Goal: Book appointment/travel/reservation

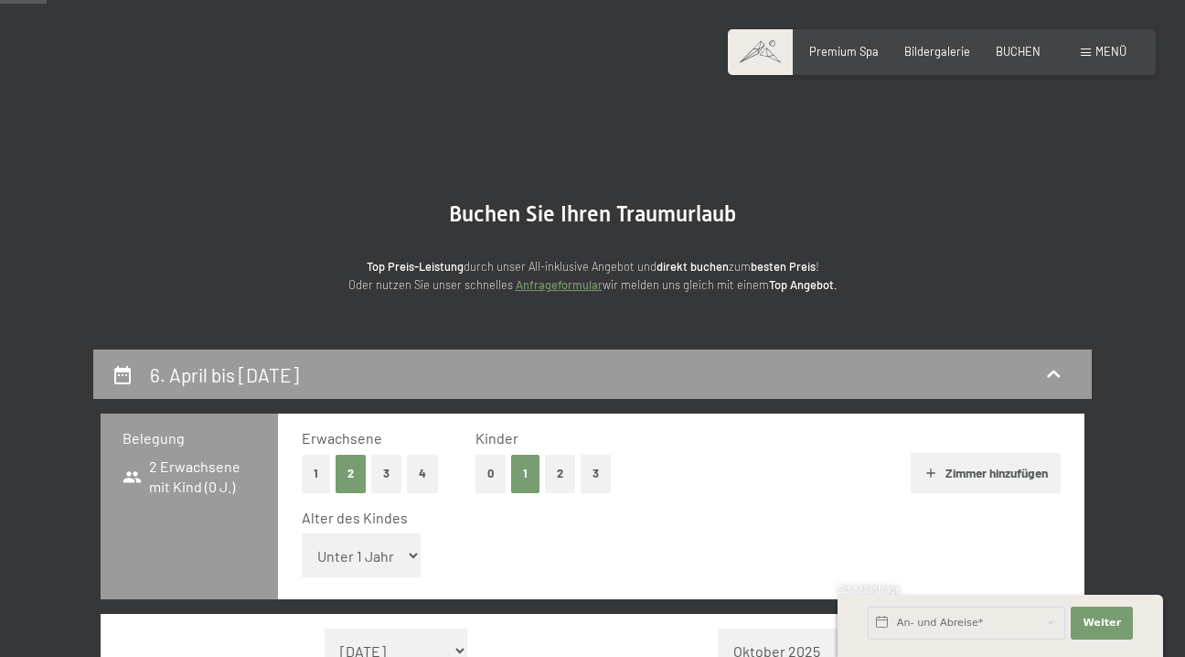
select select "[DATE]"
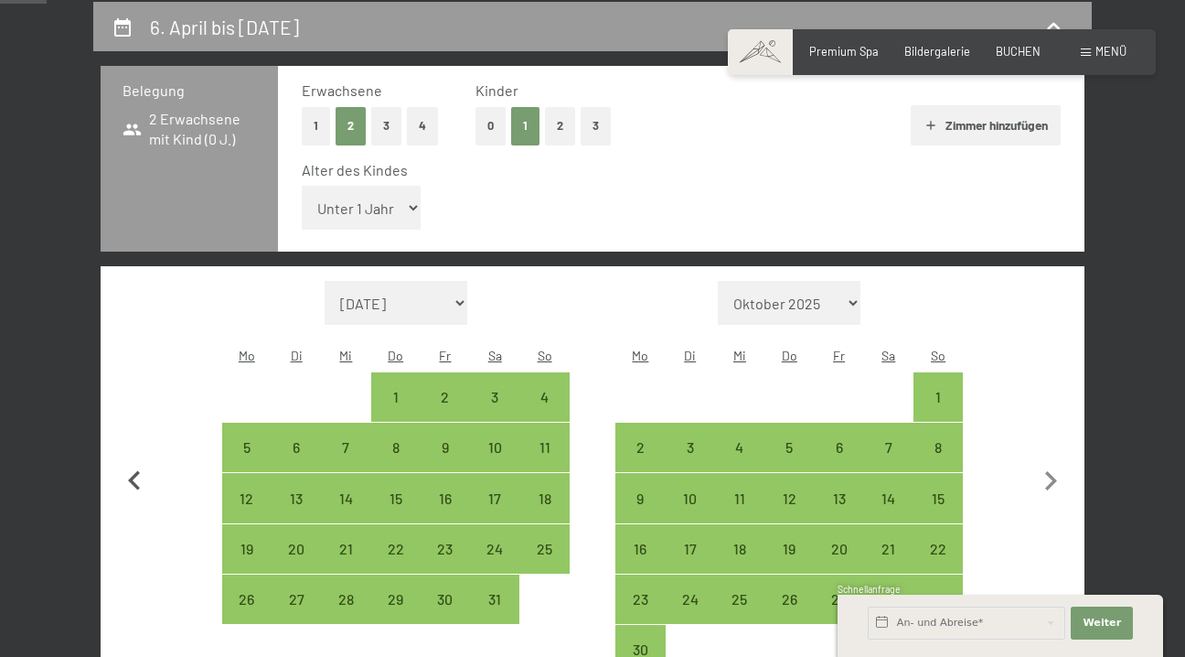
click at [136, 462] on icon "button" at bounding box center [134, 481] width 38 height 38
select select "2026-09-01"
select select "2026-10-01"
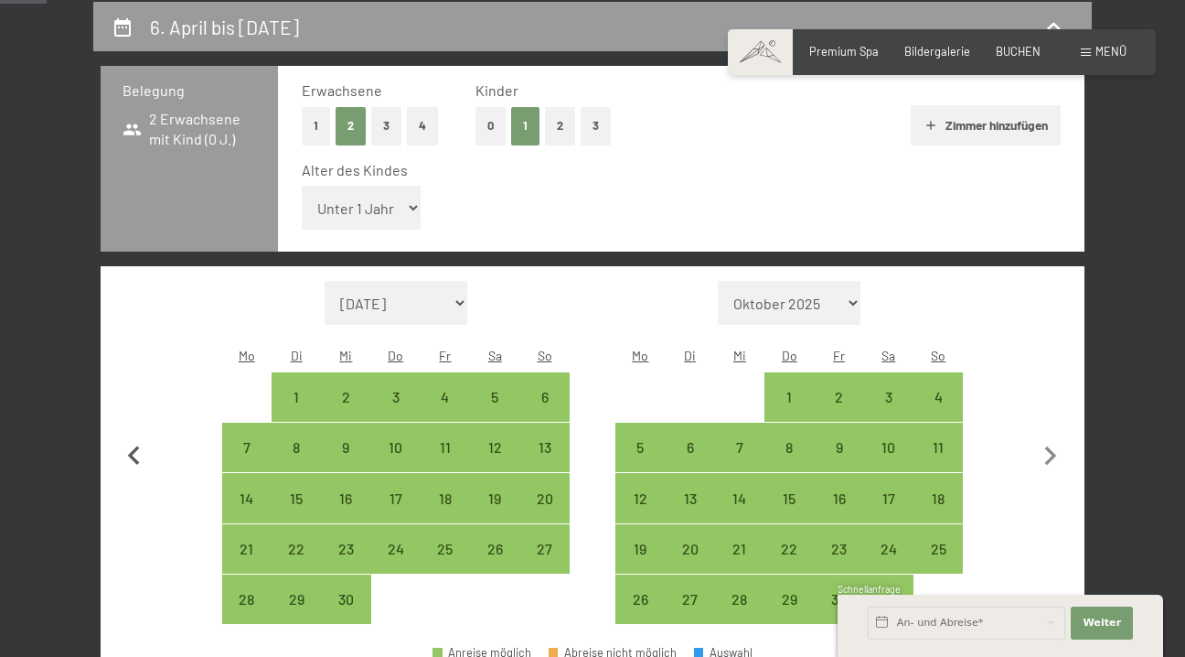
click at [136, 437] on icon "button" at bounding box center [134, 456] width 38 height 38
select select "2026-08-01"
select select "2026-09-01"
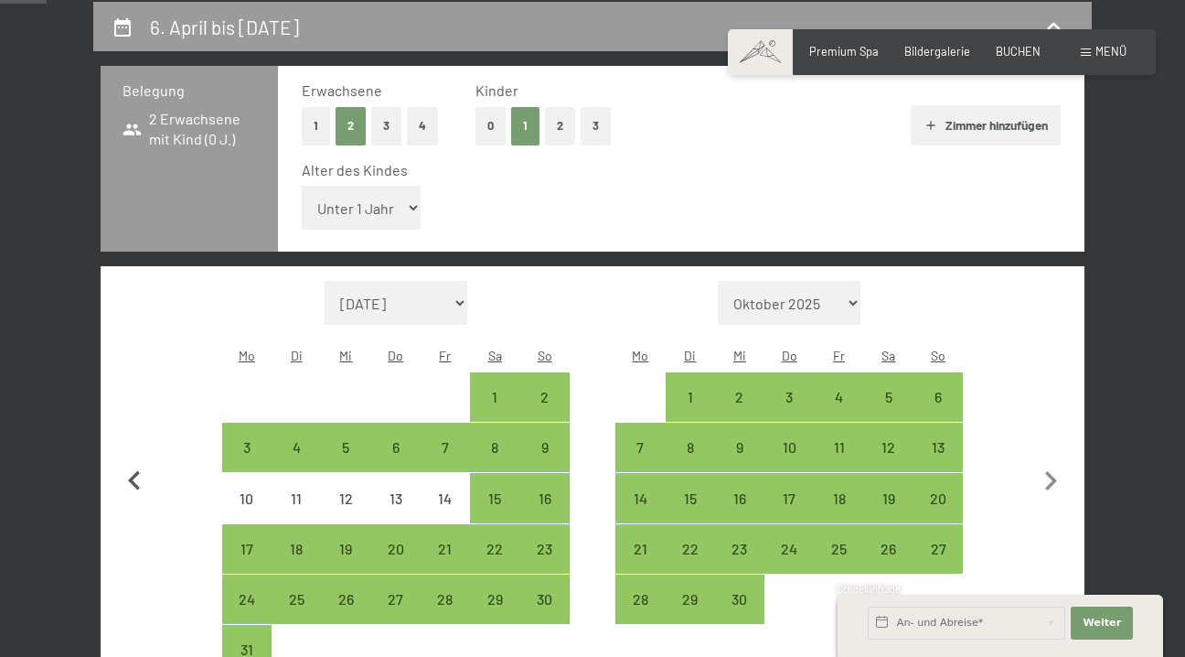
click at [136, 471] on icon "button" at bounding box center [134, 480] width 12 height 19
select select "2026-07-01"
select select "2026-08-01"
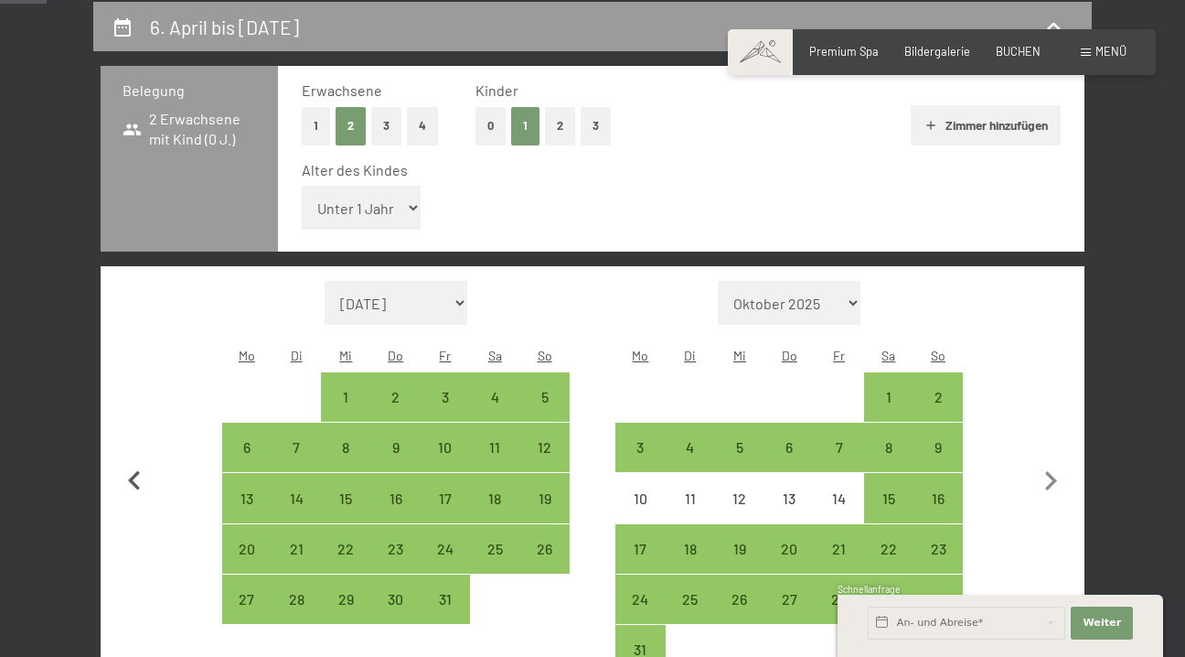
click at [136, 471] on icon "button" at bounding box center [134, 480] width 12 height 19
select select "2026-06-01"
select select "2026-07-01"
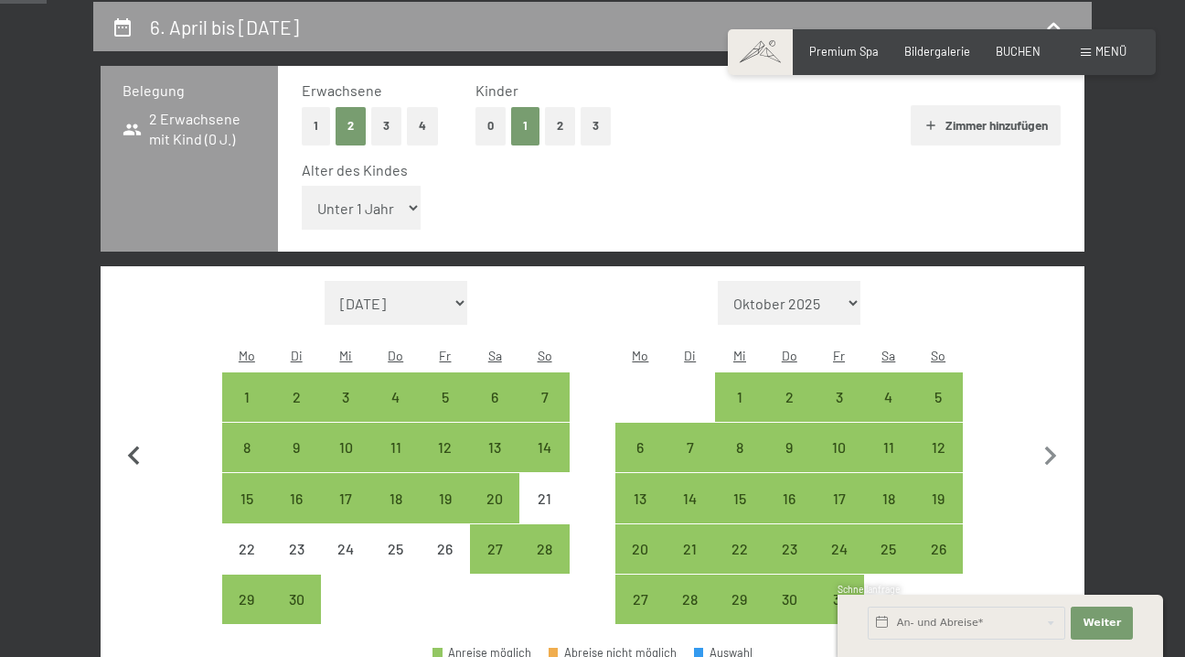
click at [136, 437] on icon "button" at bounding box center [134, 456] width 38 height 38
select select "2026-05-01"
select select "2026-06-01"
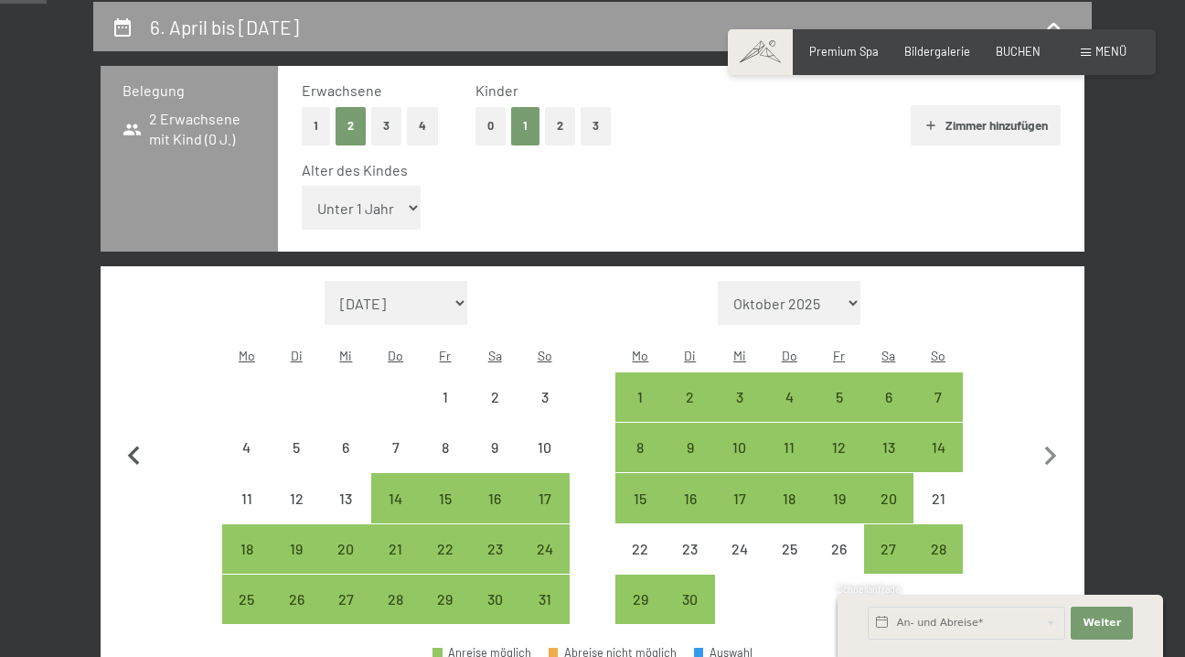
click at [136, 437] on icon "button" at bounding box center [134, 456] width 38 height 38
select select "2026-04-01"
select select "2026-05-01"
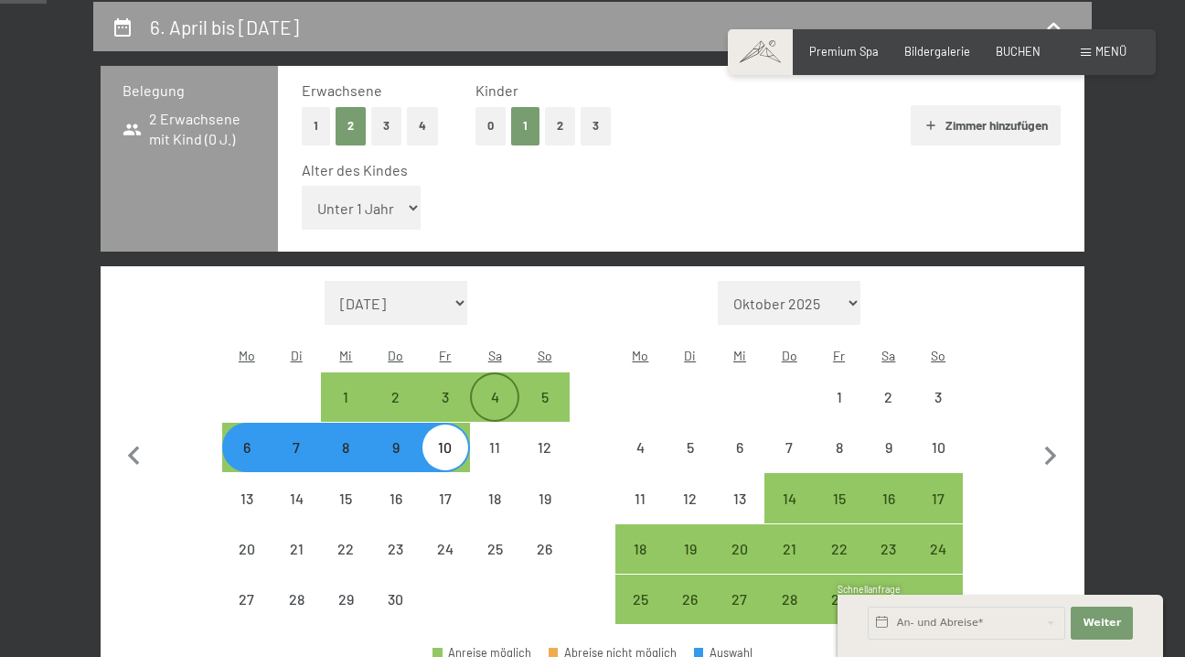
click at [487, 390] on div "4" at bounding box center [495, 413] width 46 height 46
select select "2026-04-01"
select select "2026-05-01"
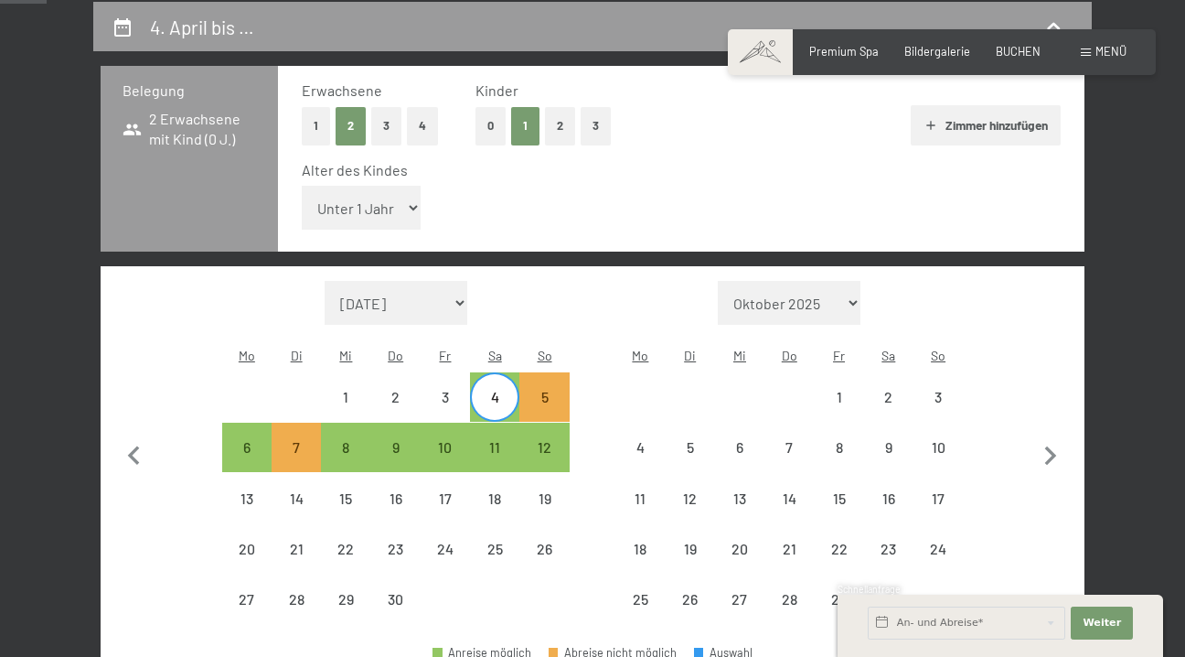
click at [496, 388] on span "Einwilligung Marketing*" at bounding box center [490, 380] width 151 height 18
click at [406, 388] on input "Einwilligung Marketing*" at bounding box center [397, 380] width 18 height 18
checkbox input "false"
click at [496, 440] on div "11" at bounding box center [495, 463] width 46 height 46
select select "2026-04-01"
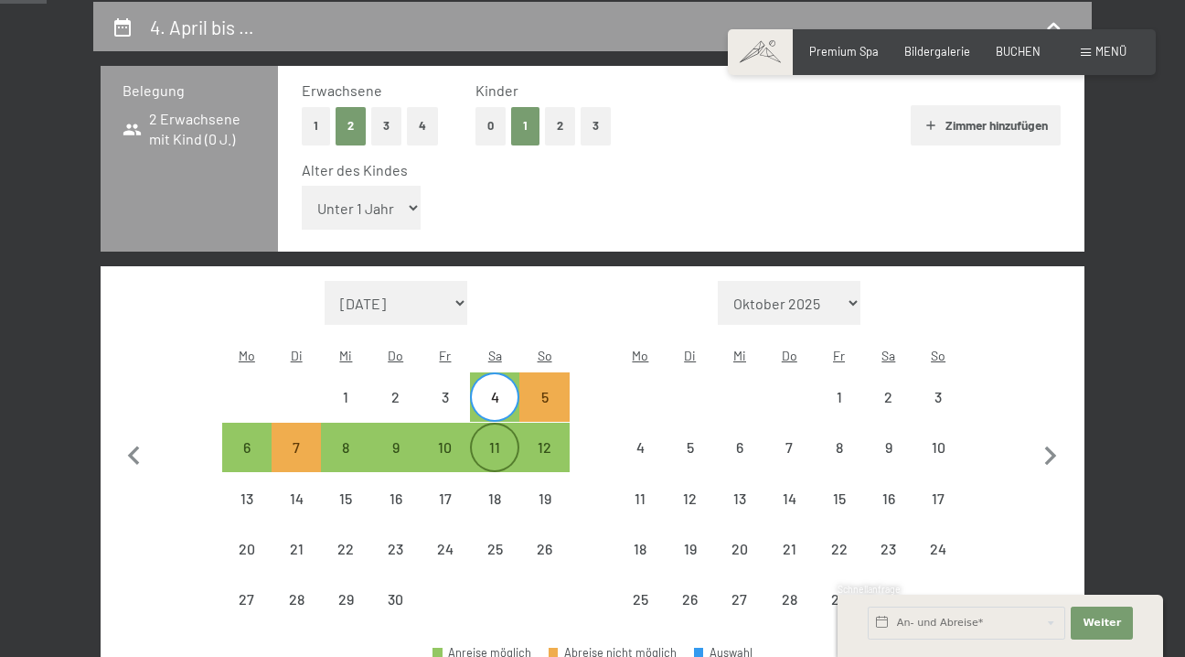
select select "2026-05-01"
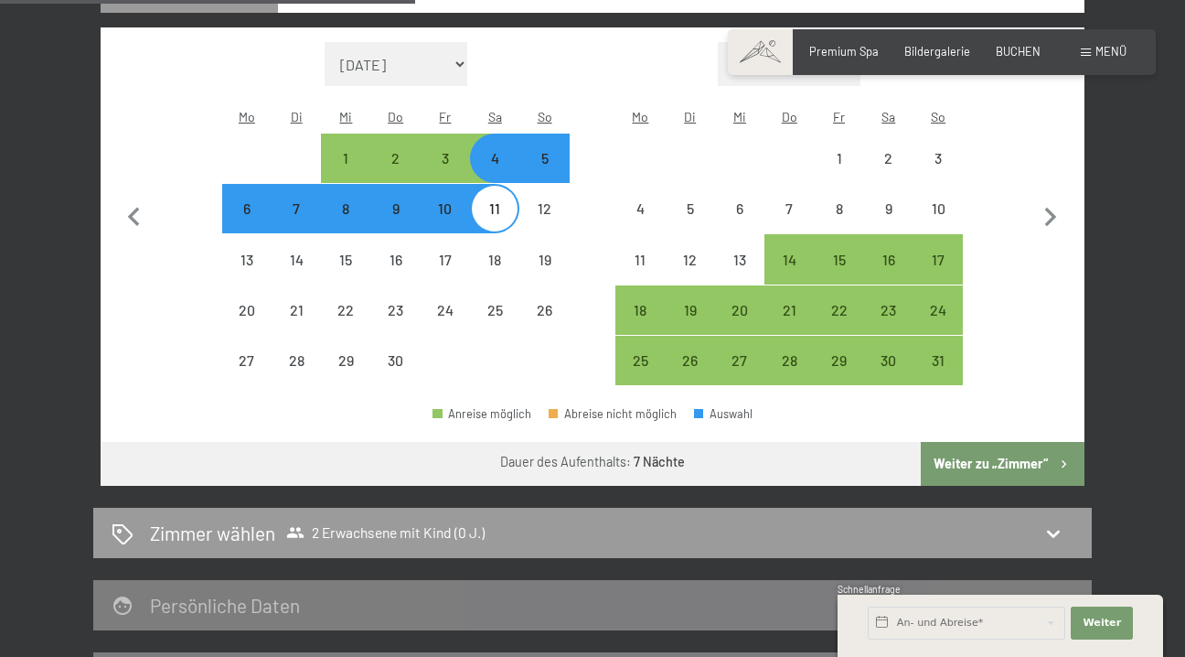
click at [1039, 442] on button "Weiter zu „Zimmer“" at bounding box center [1003, 464] width 164 height 44
select select "2026-04-01"
select select "2026-05-01"
